Goal: Check status: Check status

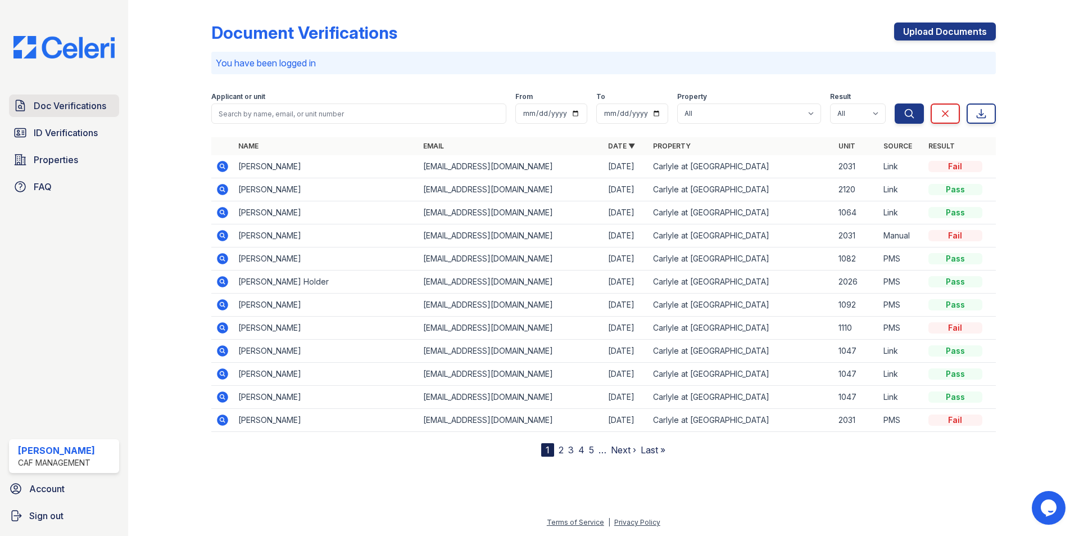
click at [79, 106] on span "Doc Verifications" at bounding box center [70, 105] width 73 height 13
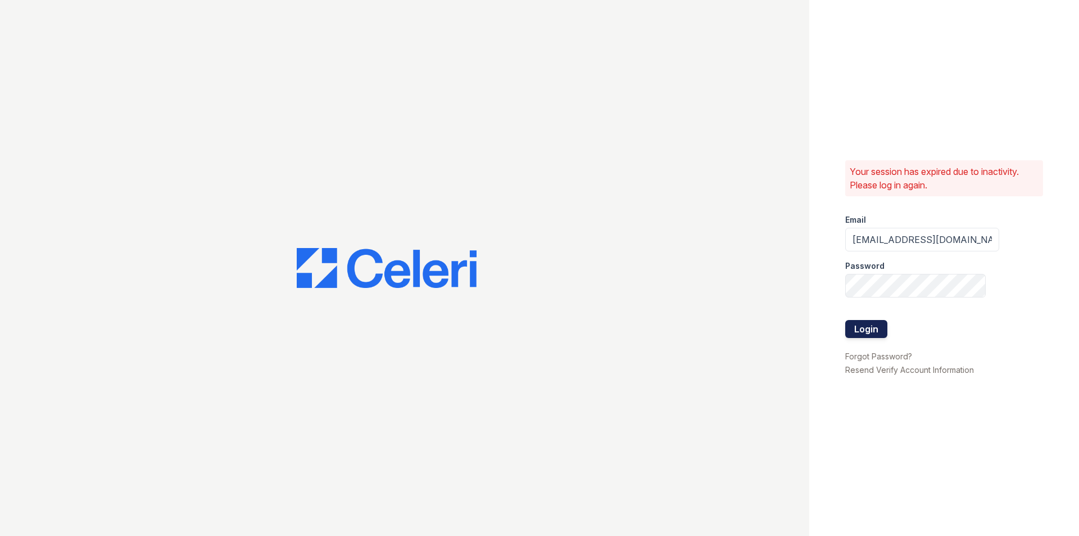
click at [878, 329] on button "Login" at bounding box center [867, 329] width 42 height 18
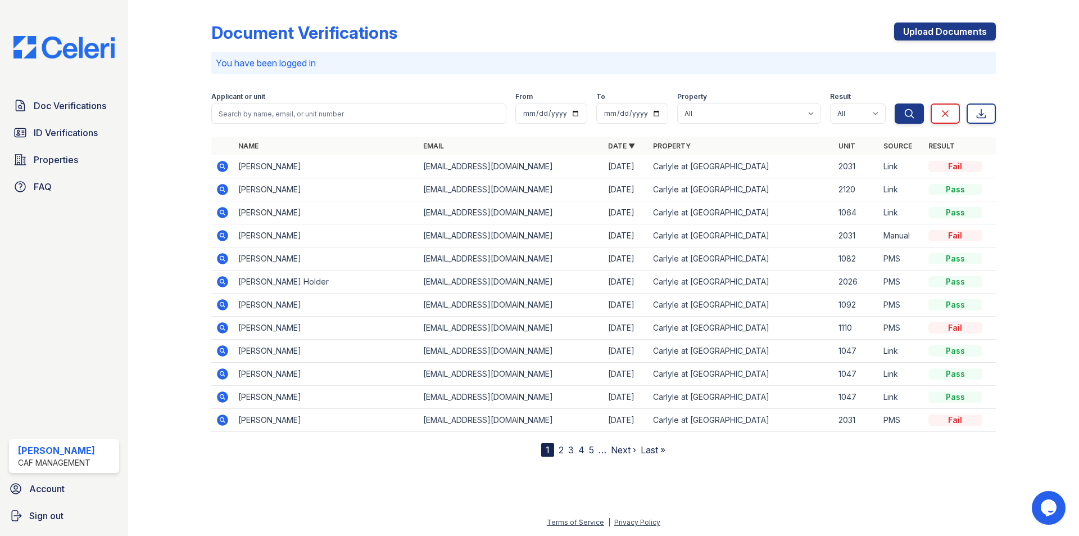
click at [227, 166] on icon at bounding box center [222, 166] width 11 height 11
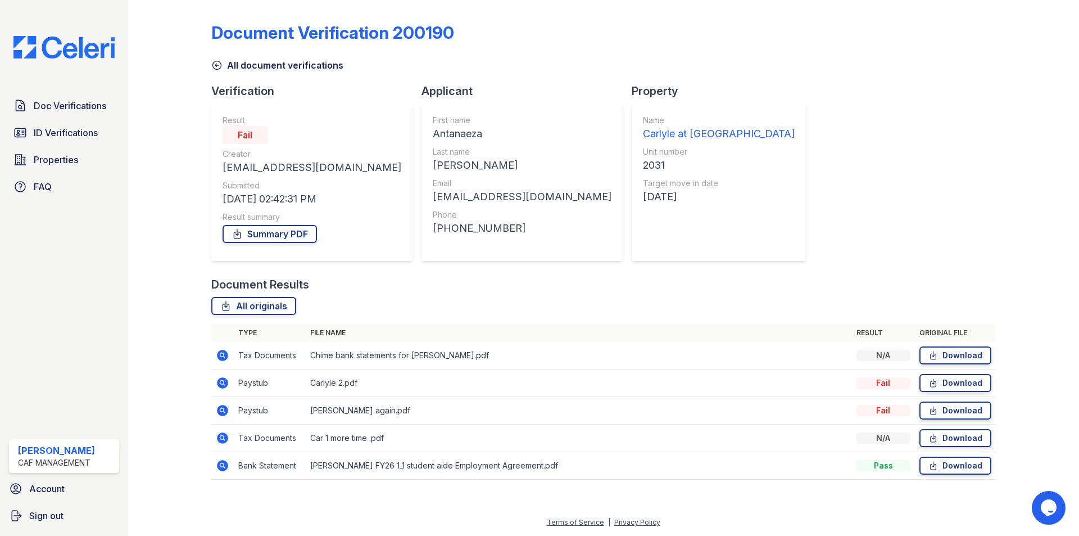
click at [231, 68] on link "All document verifications" at bounding box center [277, 64] width 132 height 13
